Goal: Navigation & Orientation: Go to known website

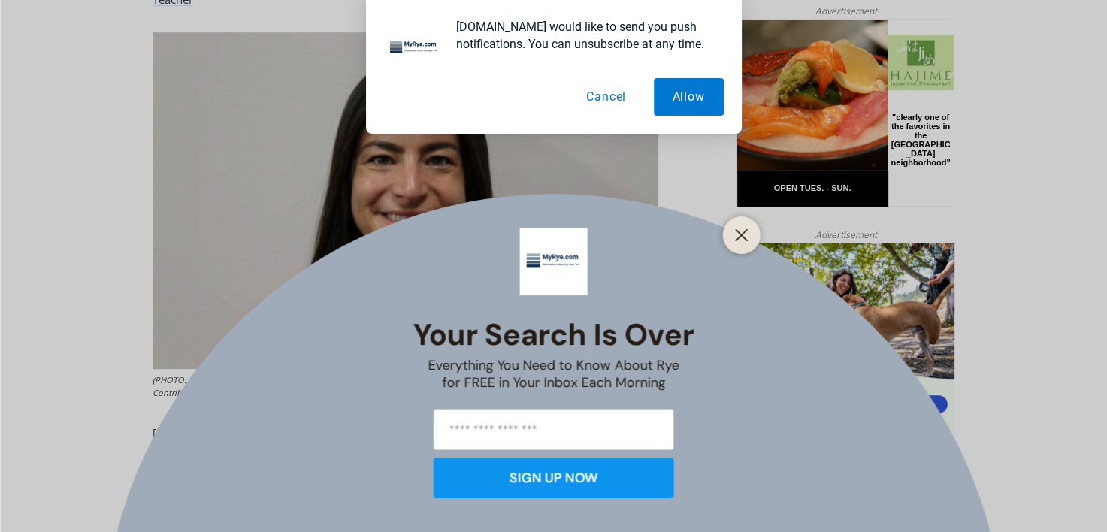
scroll to position [778, 0]
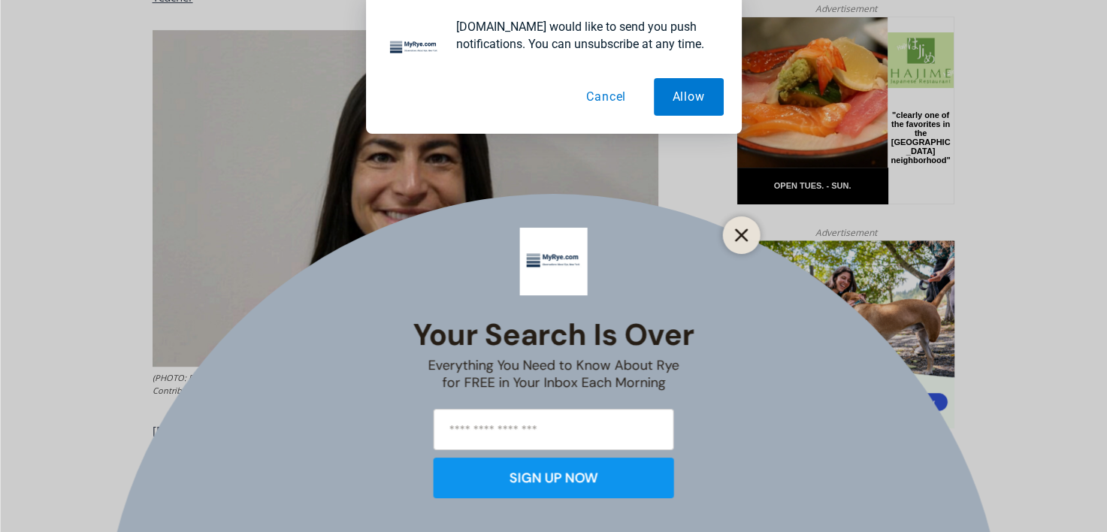
click at [731, 237] on button "Close" at bounding box center [741, 235] width 21 height 21
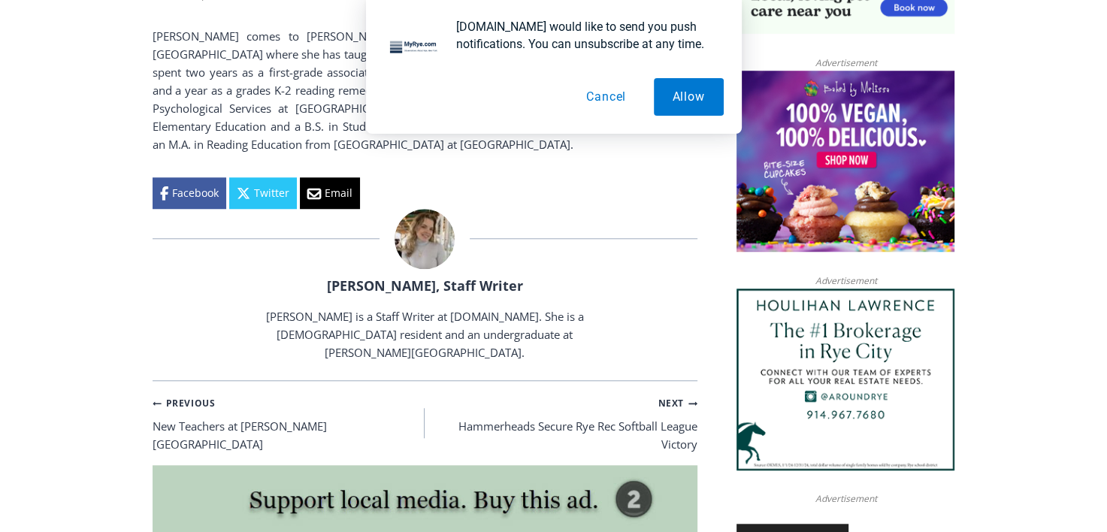
scroll to position [1158, 0]
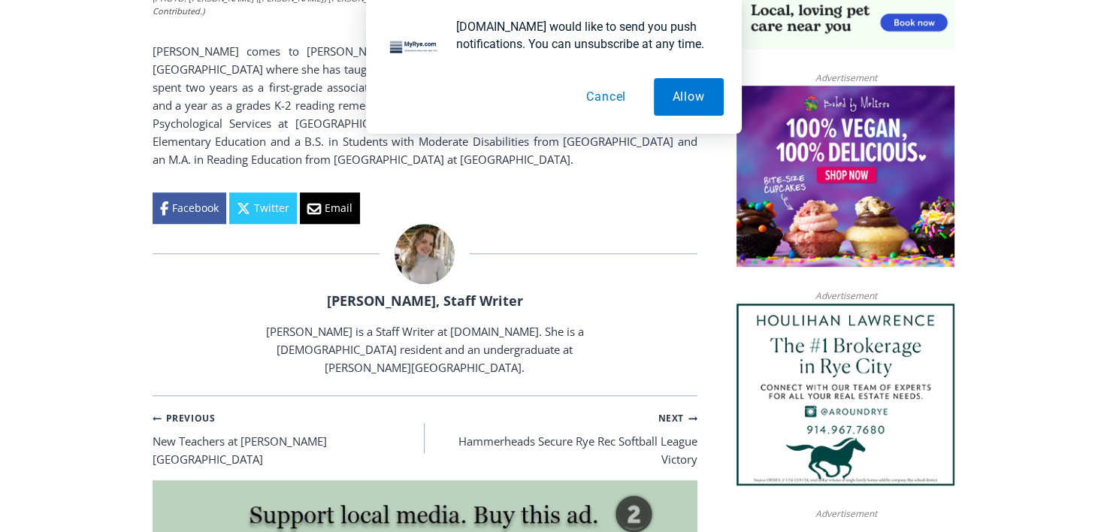
click at [617, 95] on button "Cancel" at bounding box center [605, 97] width 77 height 38
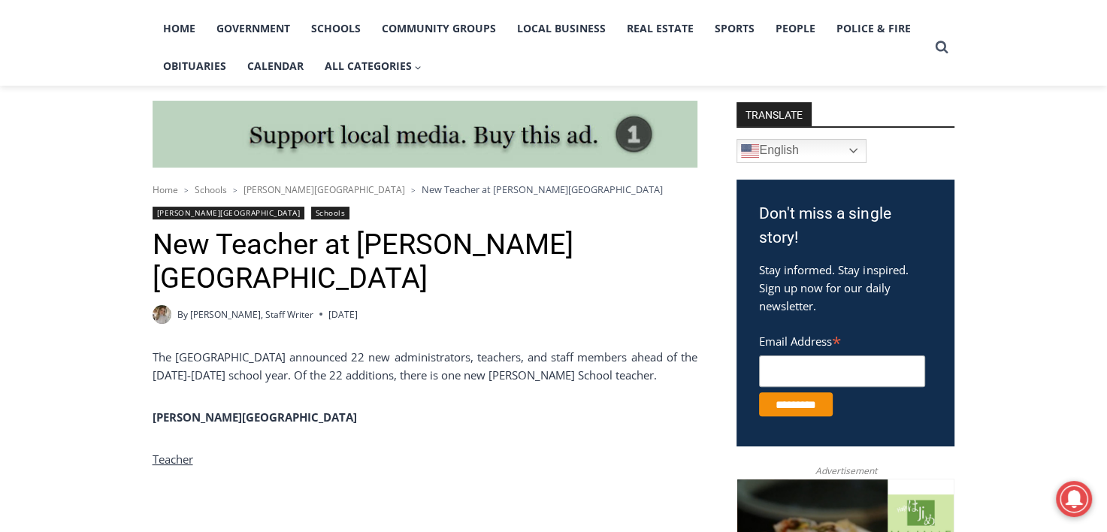
scroll to position [322, 0]
